Goal: Manage account settings

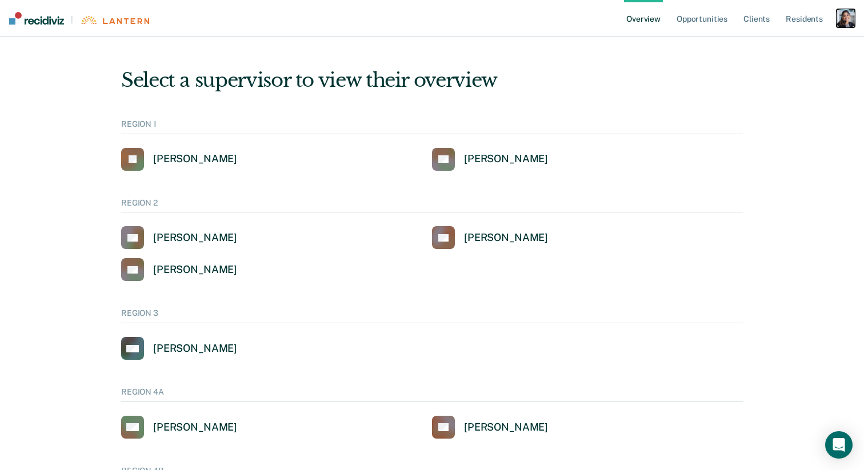
click at [844, 18] on div "button" at bounding box center [846, 18] width 18 height 18
click at [709, 14] on link "Opportunities" at bounding box center [702, 18] width 55 height 37
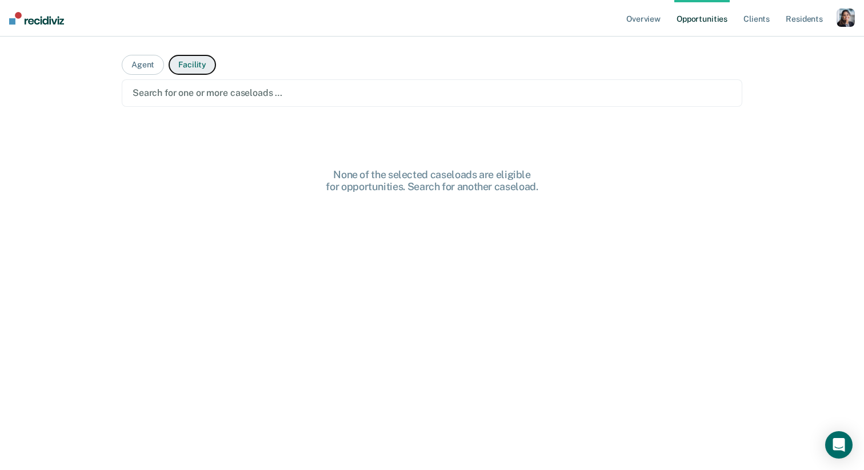
click at [197, 70] on button "Facility" at bounding box center [192, 65] width 47 height 20
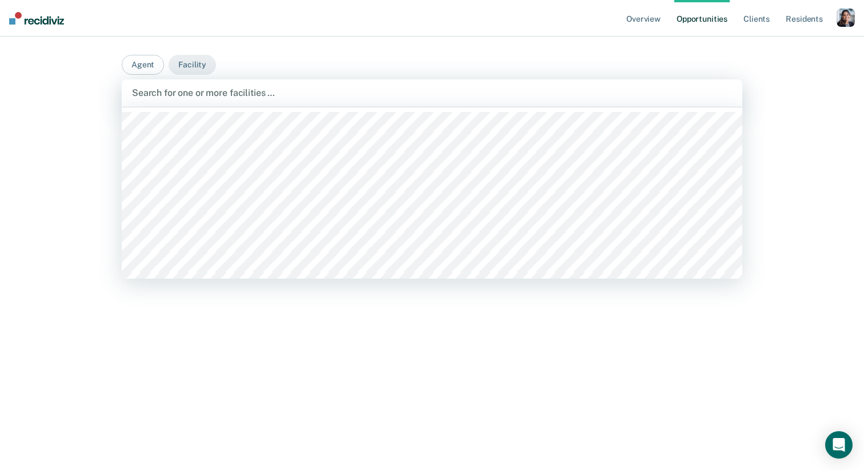
click at [197, 99] on div at bounding box center [432, 92] width 600 height 13
click at [286, 99] on div at bounding box center [399, 93] width 537 height 17
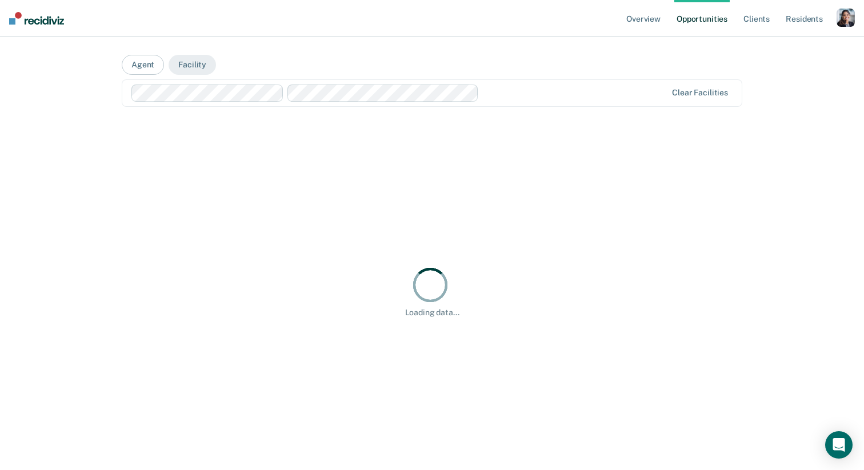
click at [500, 102] on div "Clear facilities" at bounding box center [432, 92] width 621 height 27
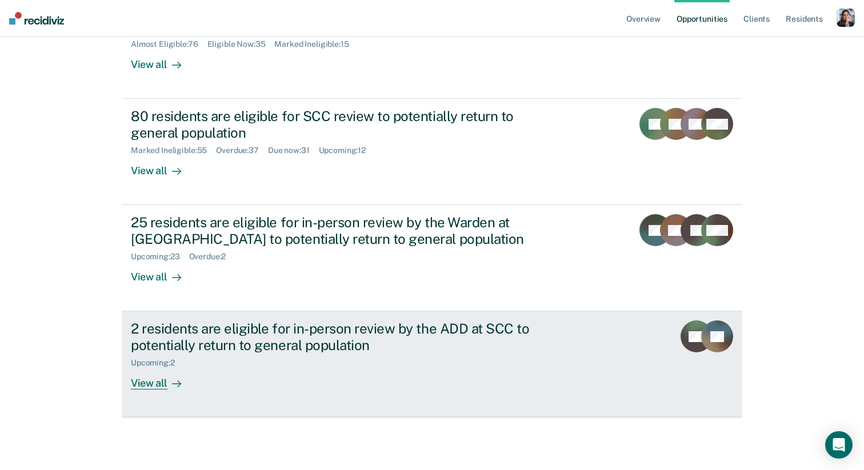
scroll to position [232, 0]
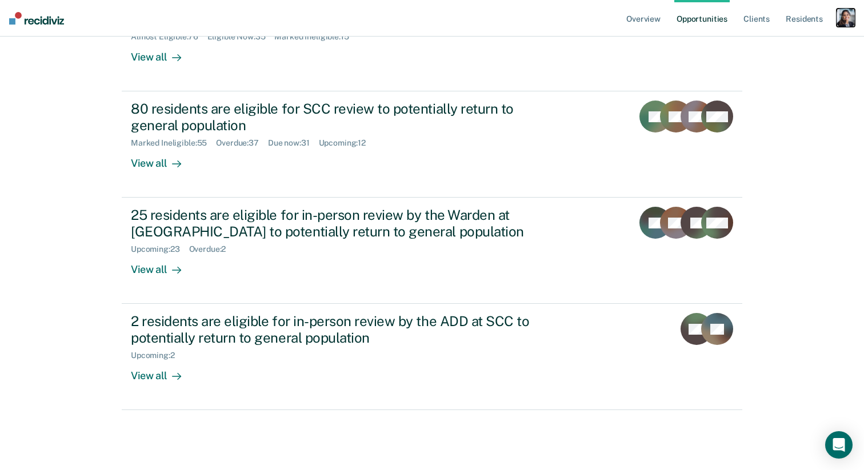
click at [852, 18] on div "button" at bounding box center [846, 18] width 18 height 18
click at [755, 49] on link "Profile" at bounding box center [800, 47] width 92 height 10
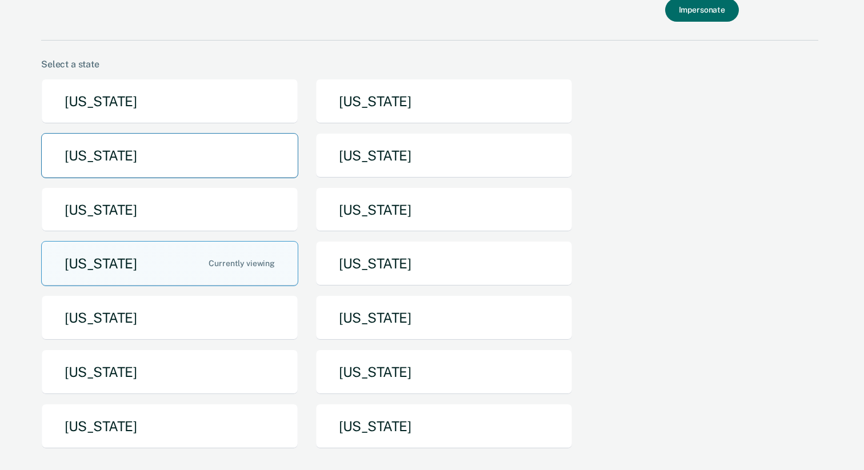
scroll to position [31, 0]
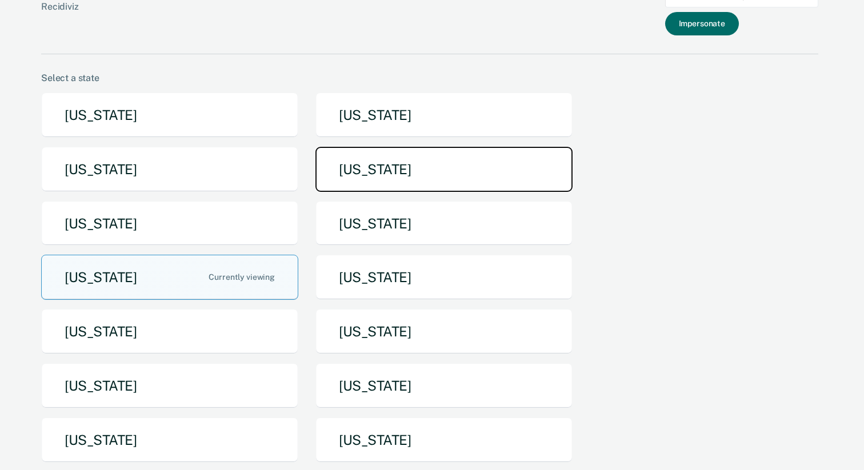
click at [356, 173] on button "[US_STATE]" at bounding box center [444, 169] width 257 height 45
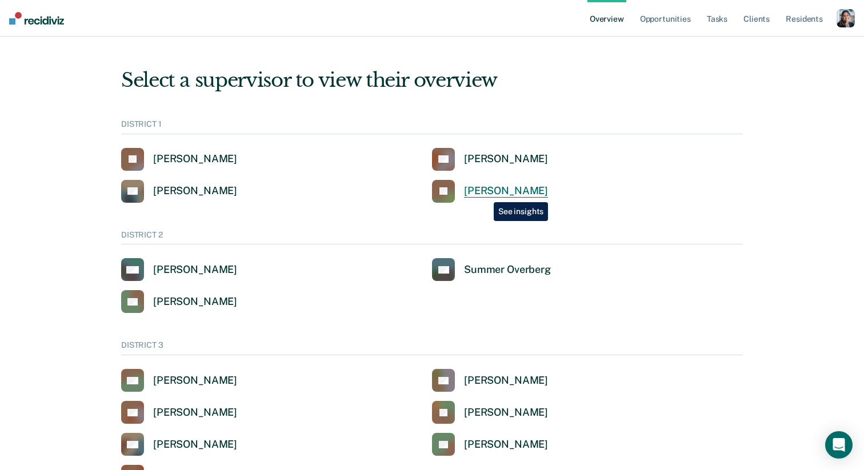
click at [485, 194] on div "[PERSON_NAME]" at bounding box center [506, 191] width 84 height 13
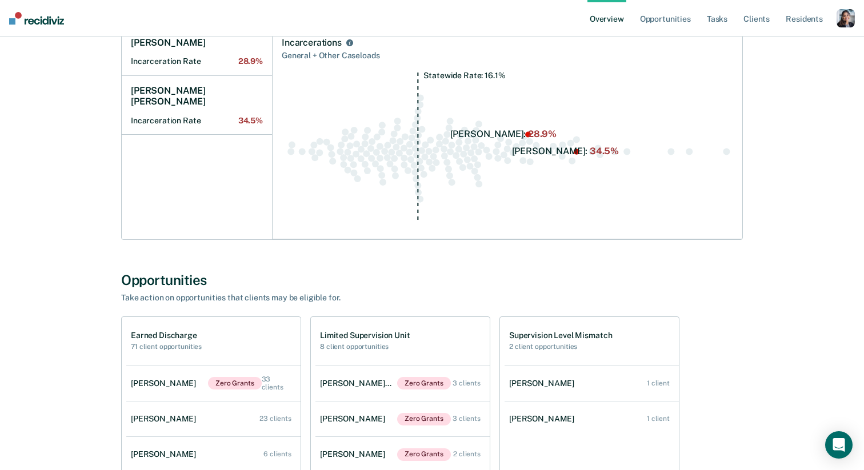
scroll to position [880, 0]
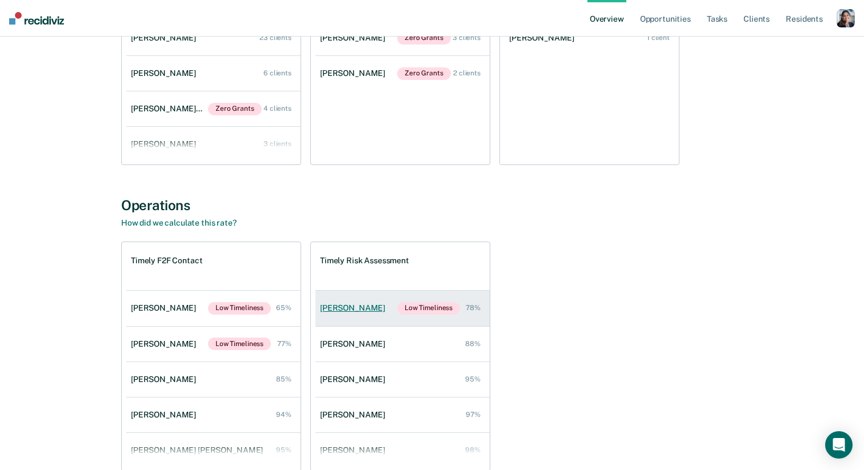
click at [347, 312] on div "[PERSON_NAME]" at bounding box center [355, 309] width 70 height 10
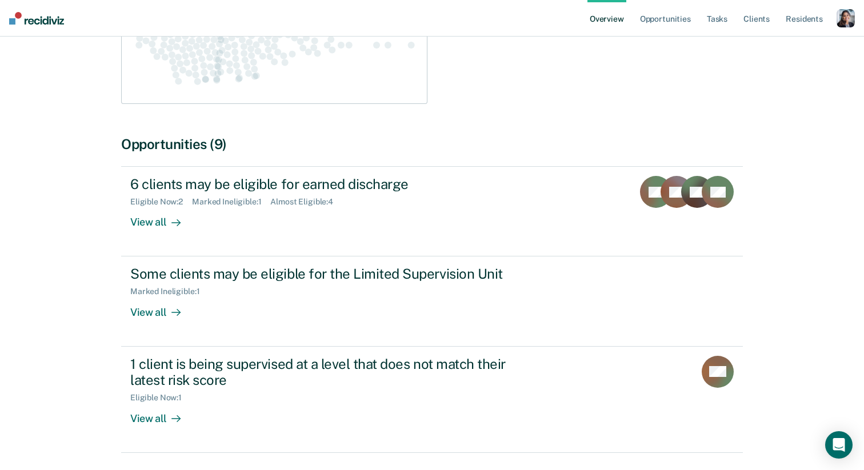
scroll to position [416, 0]
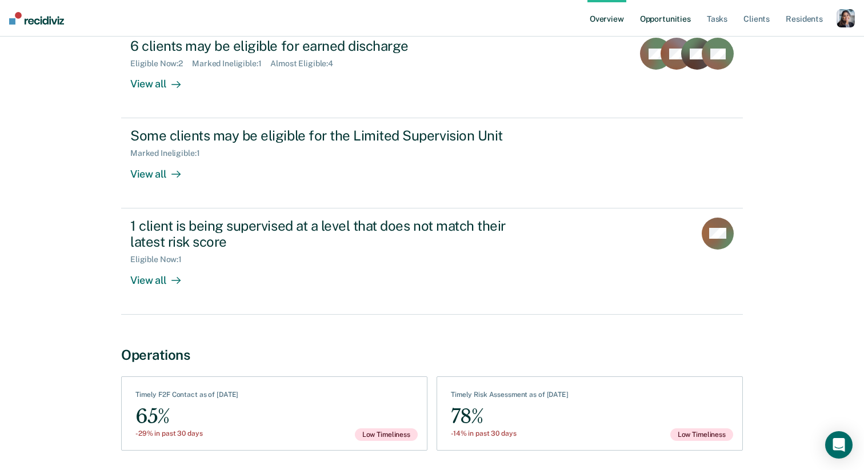
click at [667, 23] on link "Opportunities" at bounding box center [665, 18] width 55 height 37
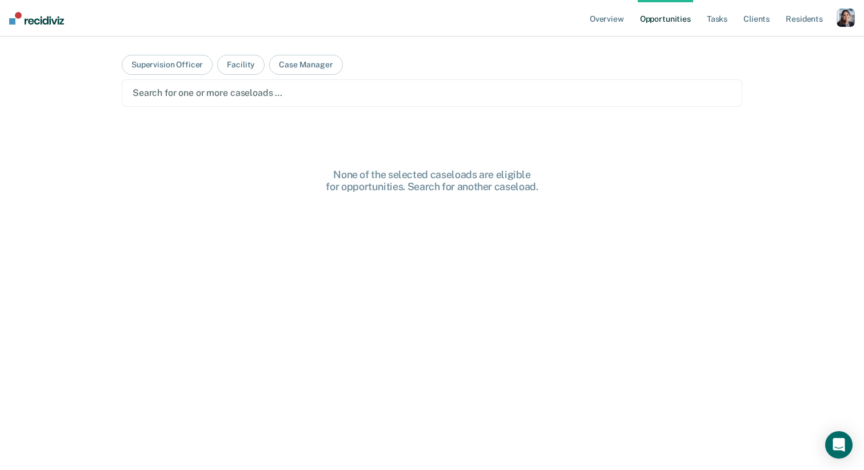
click at [372, 98] on div at bounding box center [432, 92] width 599 height 13
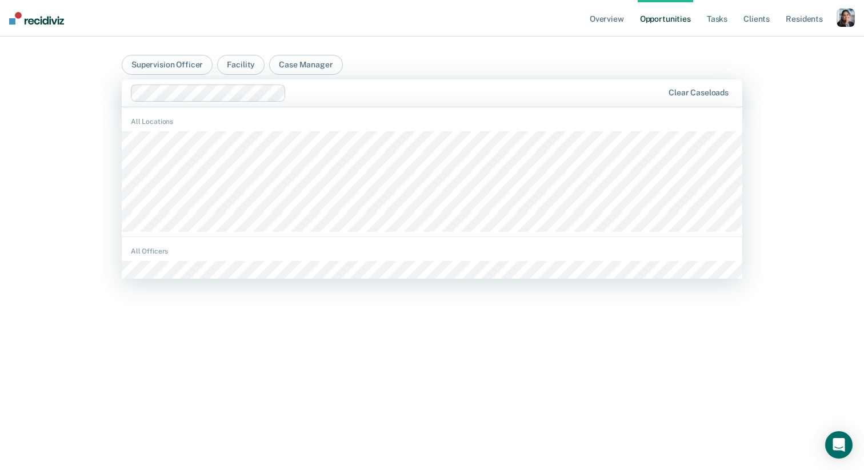
click at [412, 104] on div "Clear caseloads" at bounding box center [432, 92] width 621 height 27
click at [402, 130] on div "All Locations" at bounding box center [432, 174] width 621 height 125
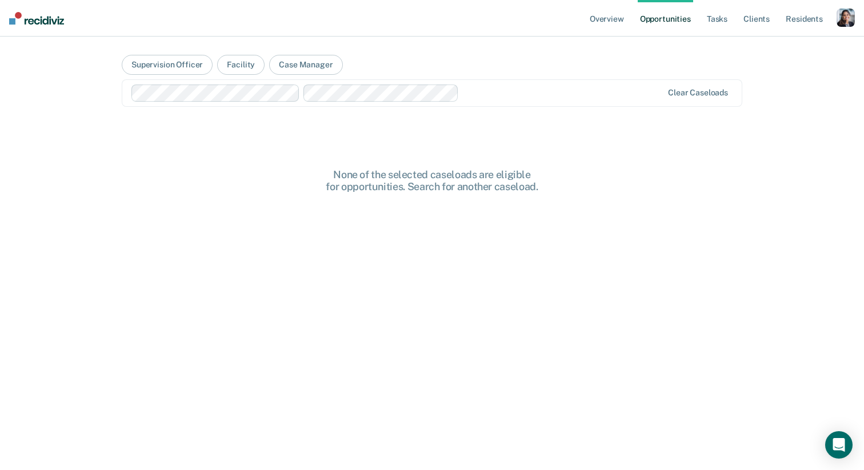
click at [435, 78] on main "Supervision Officer Facility Case Manager Clear caseloads None of the selected …" at bounding box center [432, 240] width 648 height 406
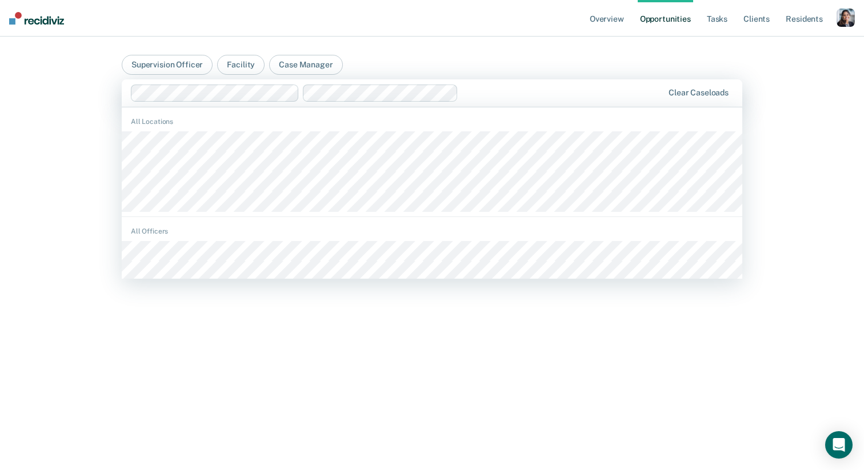
click at [495, 93] on div at bounding box center [563, 92] width 200 height 13
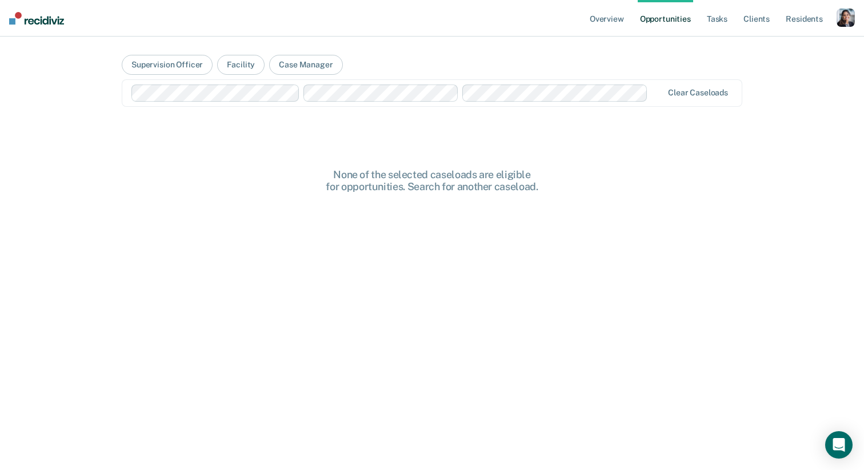
click at [452, 379] on div "None of the selected caseloads are eligible for opportunities. Search for anoth…" at bounding box center [432, 340] width 621 height 342
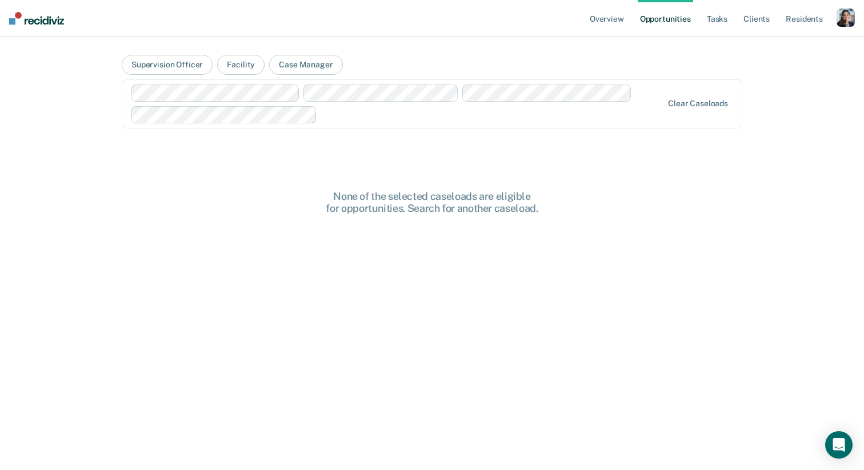
click at [431, 118] on div at bounding box center [492, 114] width 341 height 13
click at [431, 132] on main "Supervision Officer Facility Case Manager option East [GEOGRAPHIC_DATA], select…" at bounding box center [432, 240] width 648 height 406
click at [507, 129] on main "Supervision Officer Facility Case Manager Clear caseloads None of the selected …" at bounding box center [432, 240] width 648 height 406
click at [512, 106] on div at bounding box center [397, 104] width 532 height 39
click at [298, 58] on button "Case Manager" at bounding box center [305, 65] width 73 height 20
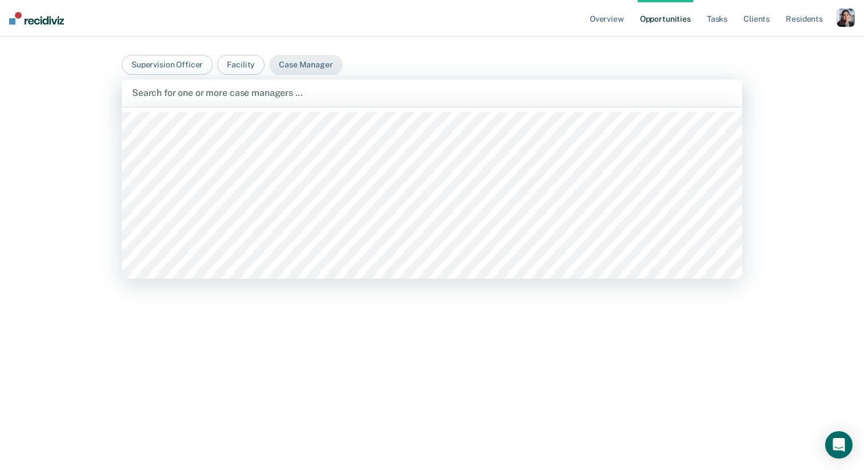
click at [295, 101] on div "Search for one or more case managers …" at bounding box center [432, 92] width 621 height 27
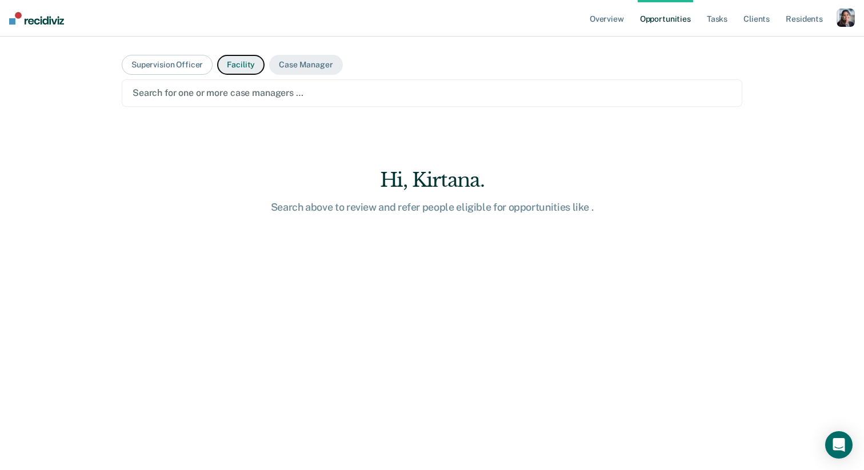
click at [233, 70] on button "Facility" at bounding box center [240, 65] width 47 height 20
click at [237, 91] on div at bounding box center [432, 92] width 599 height 13
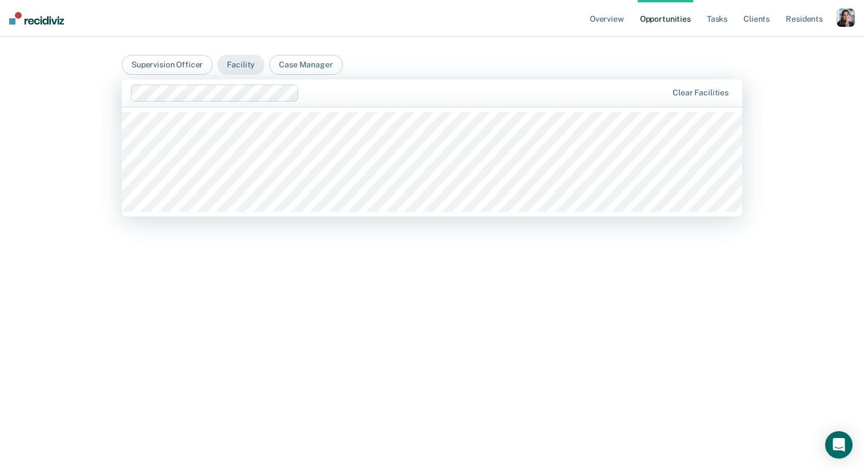
click at [313, 103] on div "Clear facilities" at bounding box center [432, 92] width 621 height 27
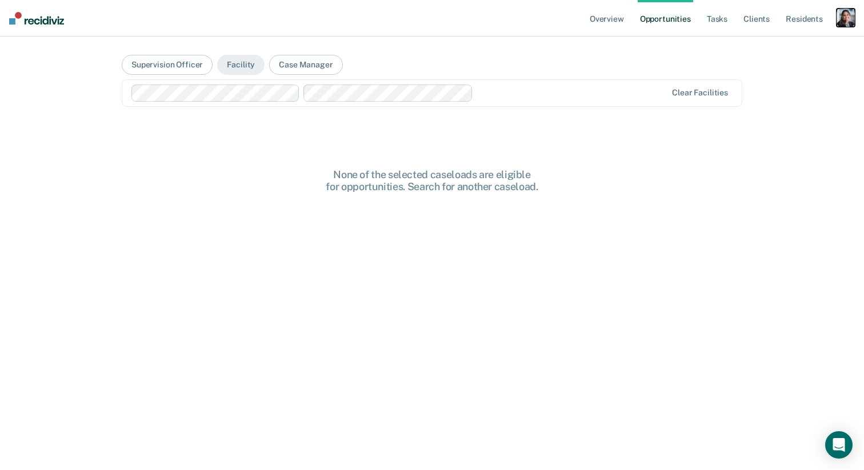
click at [843, 17] on div "button" at bounding box center [846, 18] width 18 height 18
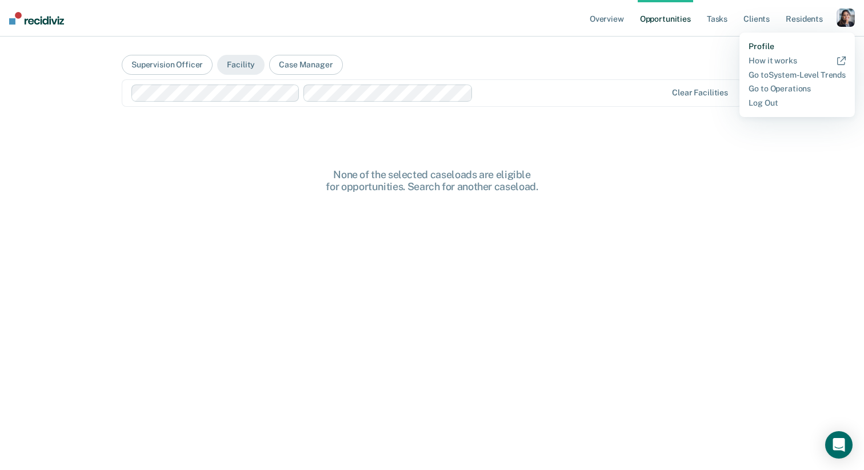
click at [767, 43] on link "Profile" at bounding box center [797, 47] width 97 height 10
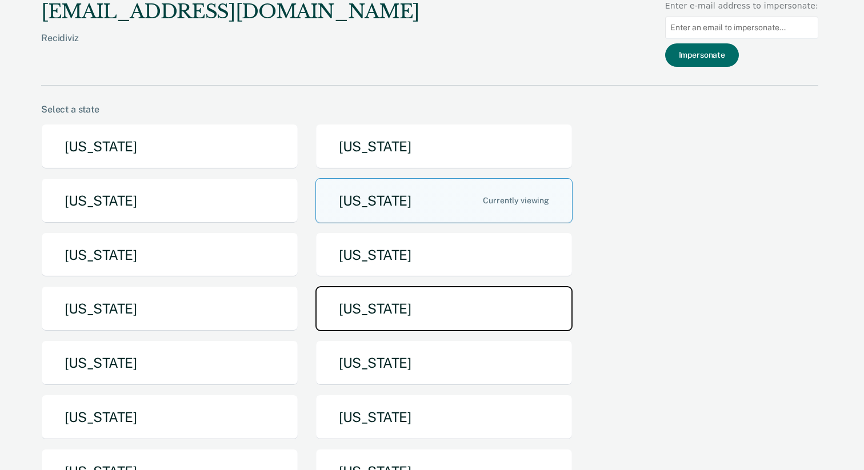
click at [452, 313] on button "[US_STATE]" at bounding box center [444, 308] width 257 height 45
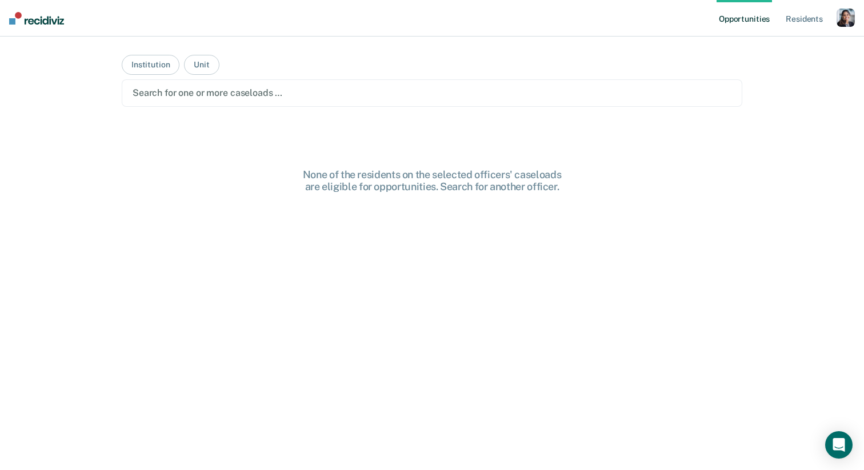
click at [517, 96] on div at bounding box center [432, 92] width 599 height 13
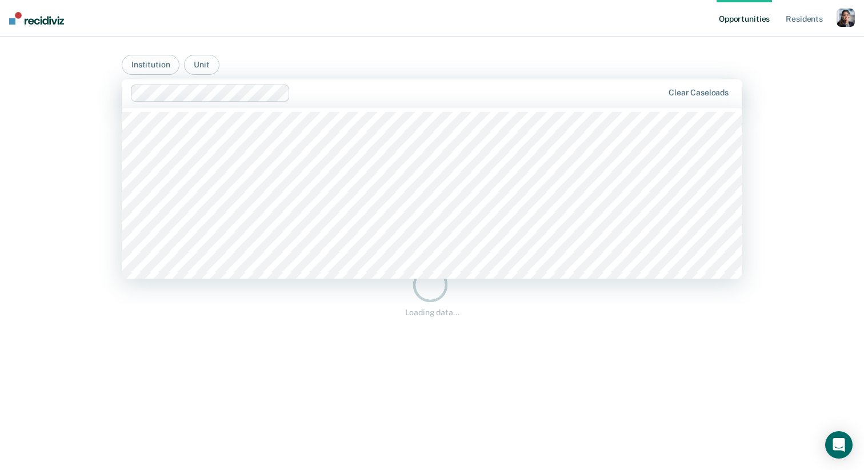
click at [361, 99] on div at bounding box center [479, 92] width 368 height 13
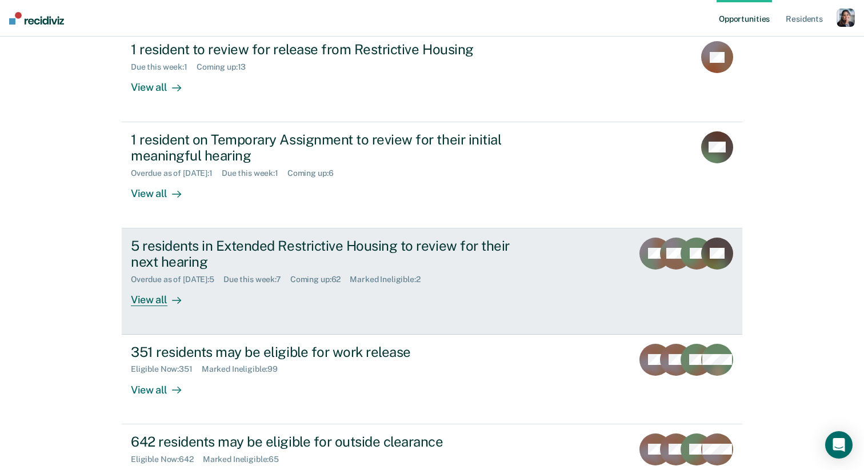
scroll to position [102, 0]
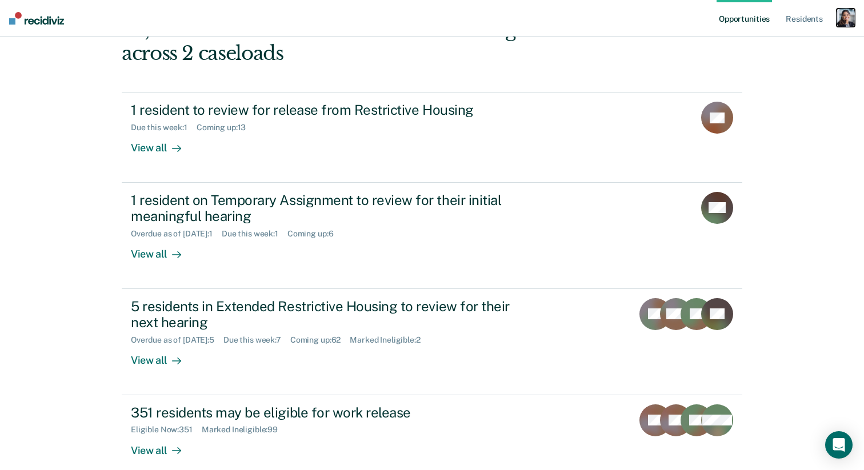
click at [843, 18] on div "button" at bounding box center [846, 18] width 18 height 18
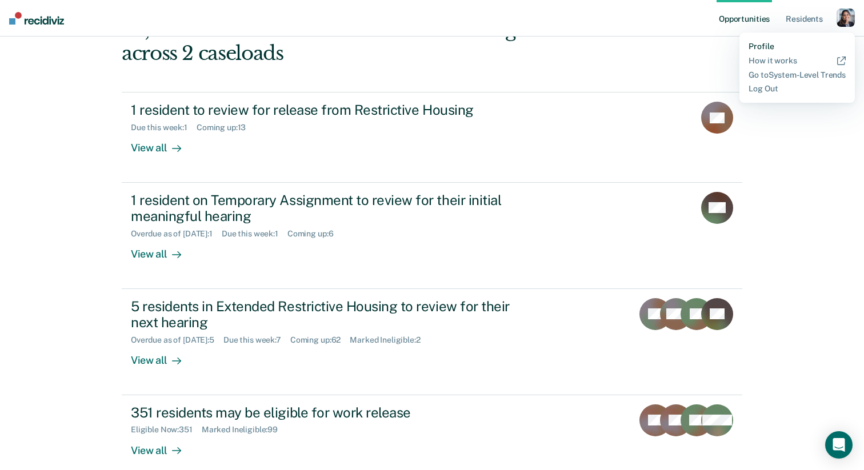
click at [765, 47] on link "Profile" at bounding box center [797, 47] width 97 height 10
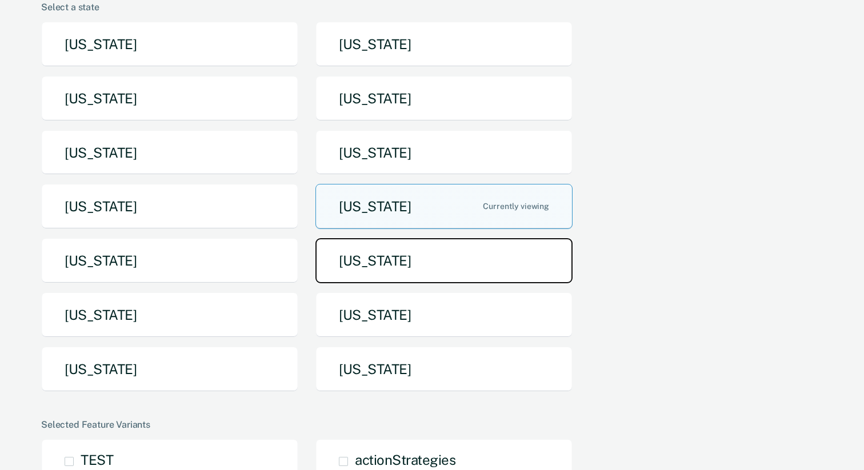
click at [398, 270] on button "[US_STATE]" at bounding box center [444, 260] width 257 height 45
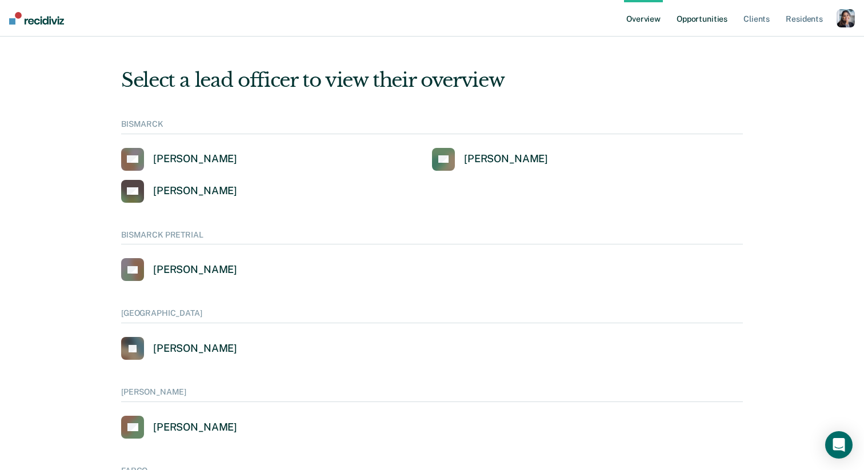
click at [699, 22] on link "Opportunities" at bounding box center [702, 18] width 55 height 37
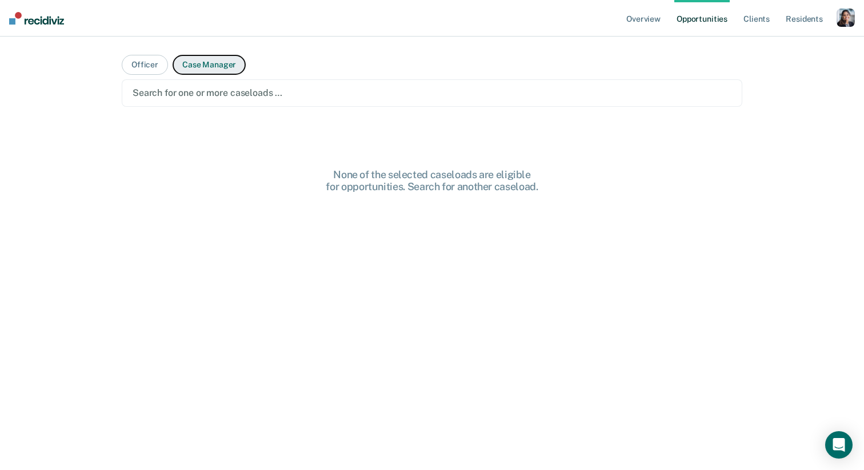
click at [200, 70] on button "Case Manager" at bounding box center [209, 65] width 73 height 20
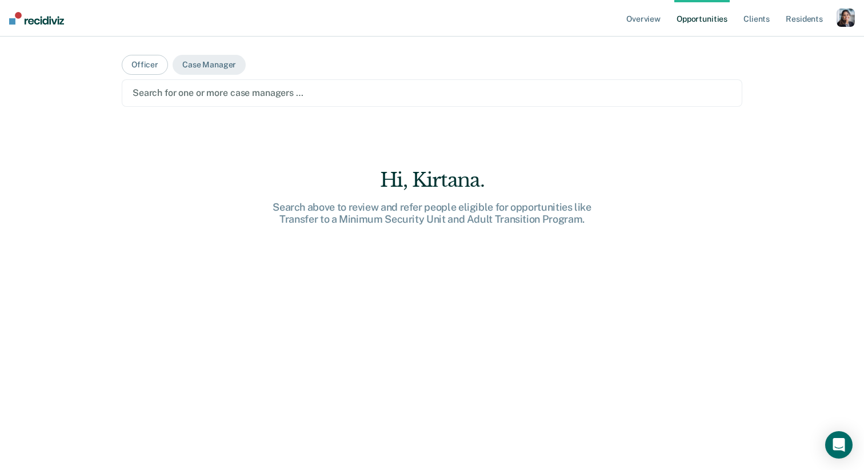
click at [189, 101] on div "Search for one or more case managers …" at bounding box center [432, 92] width 621 height 27
